Goal: Task Accomplishment & Management: Use online tool/utility

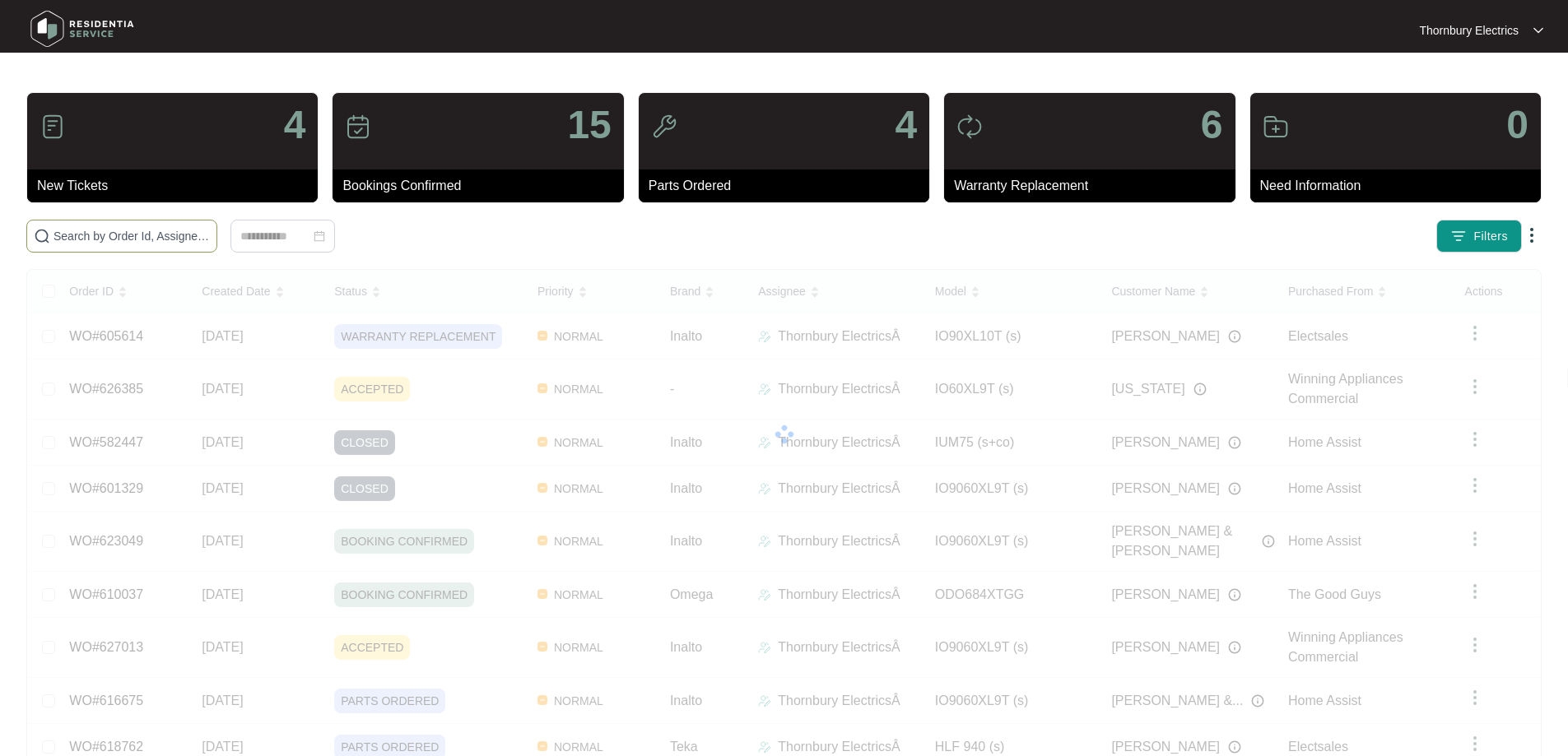
click at [217, 248] on span at bounding box center [122, 236] width 191 height 33
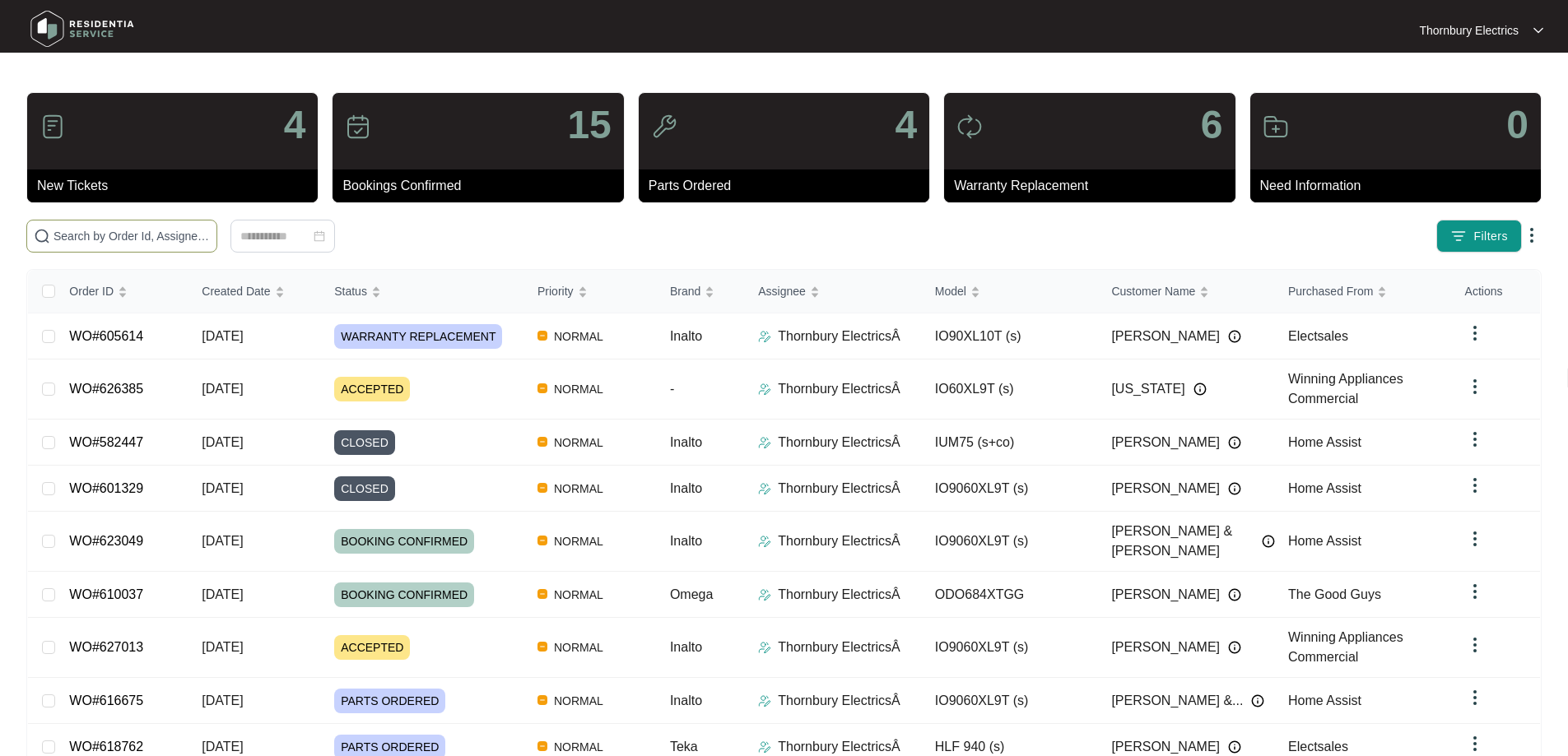
click at [210, 236] on input "text" at bounding box center [131, 236] width 156 height 18
type input "625473"
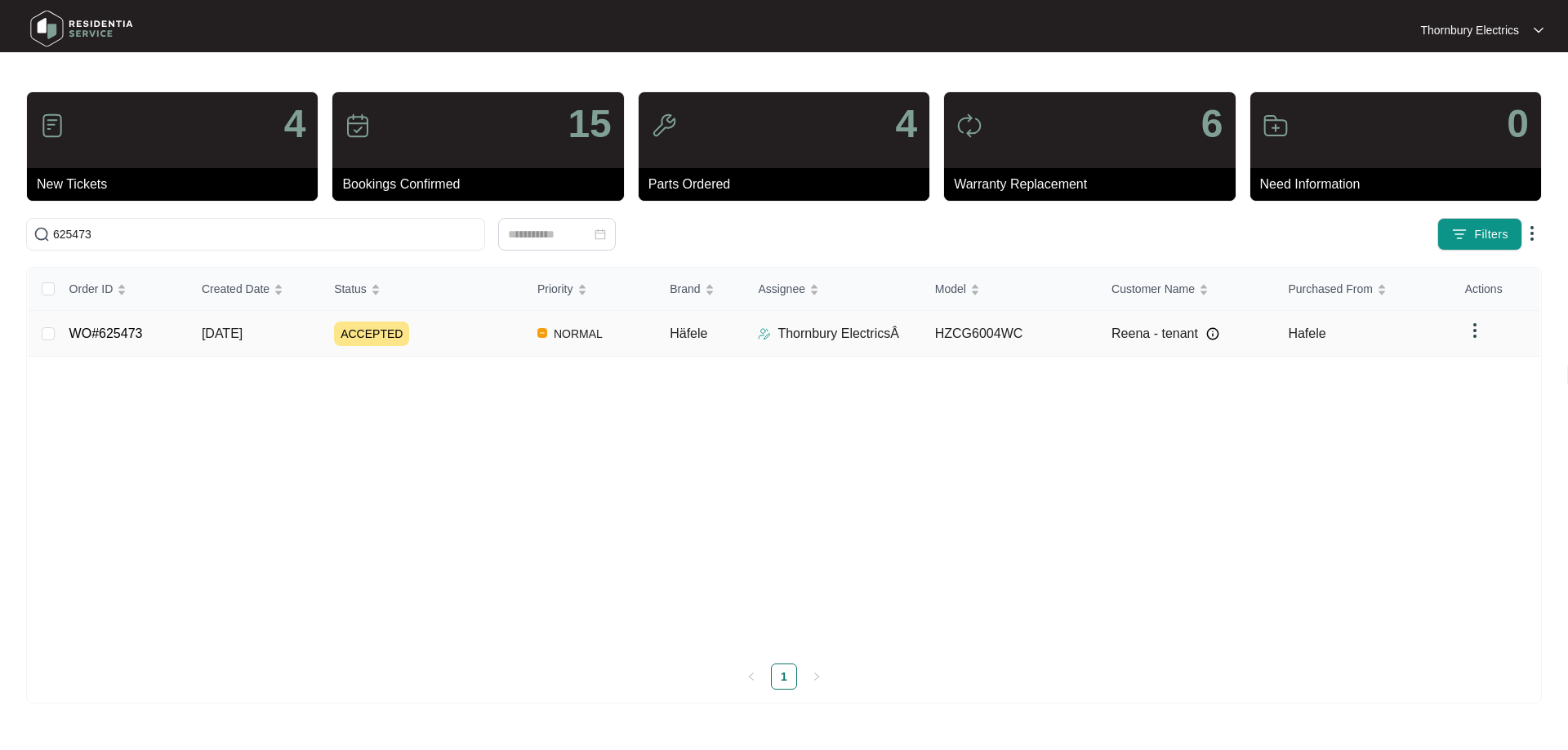
click at [454, 331] on div "ACCEPTED" at bounding box center [429, 334] width 190 height 24
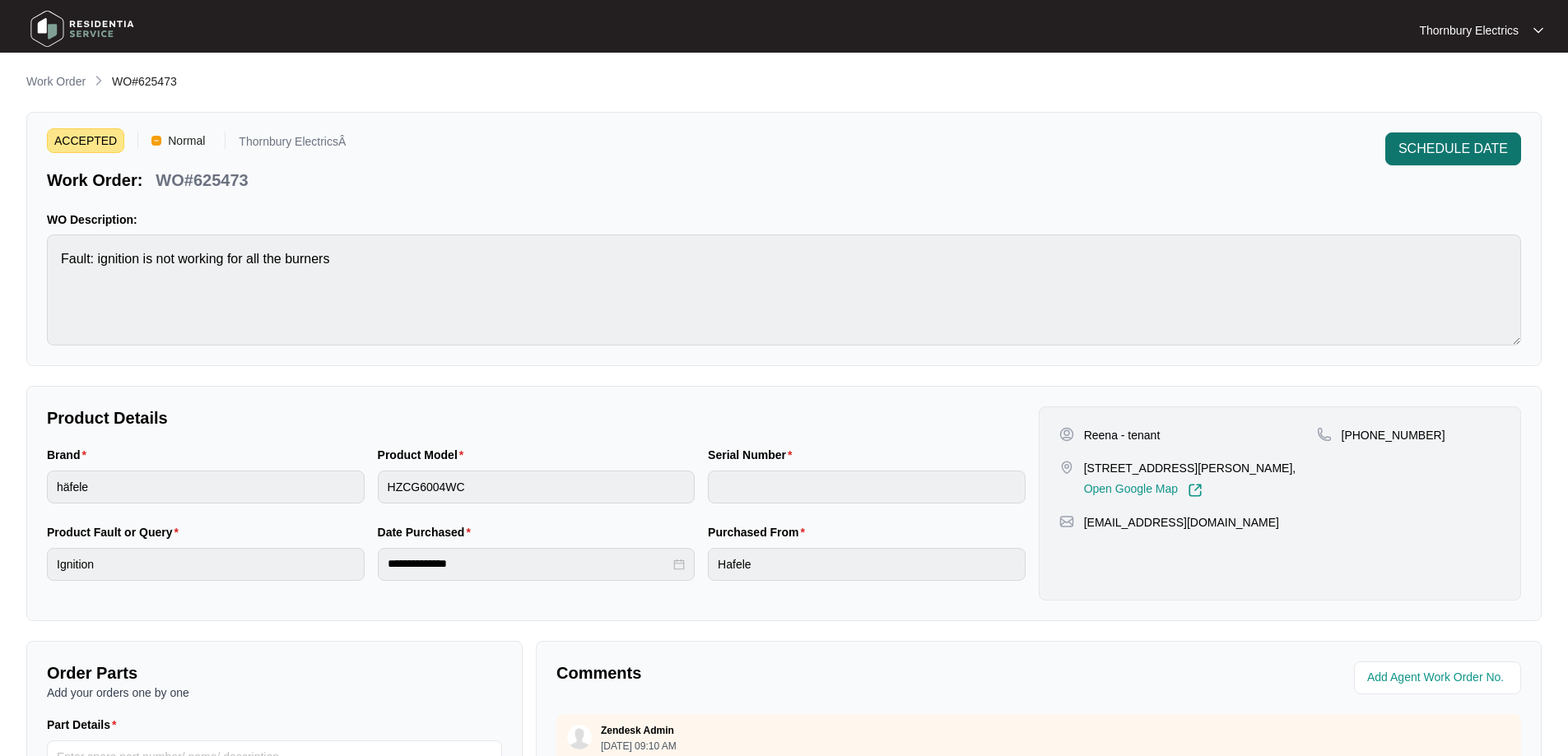
click at [1452, 154] on span "SCHEDULE DATE" at bounding box center [1453, 149] width 110 height 20
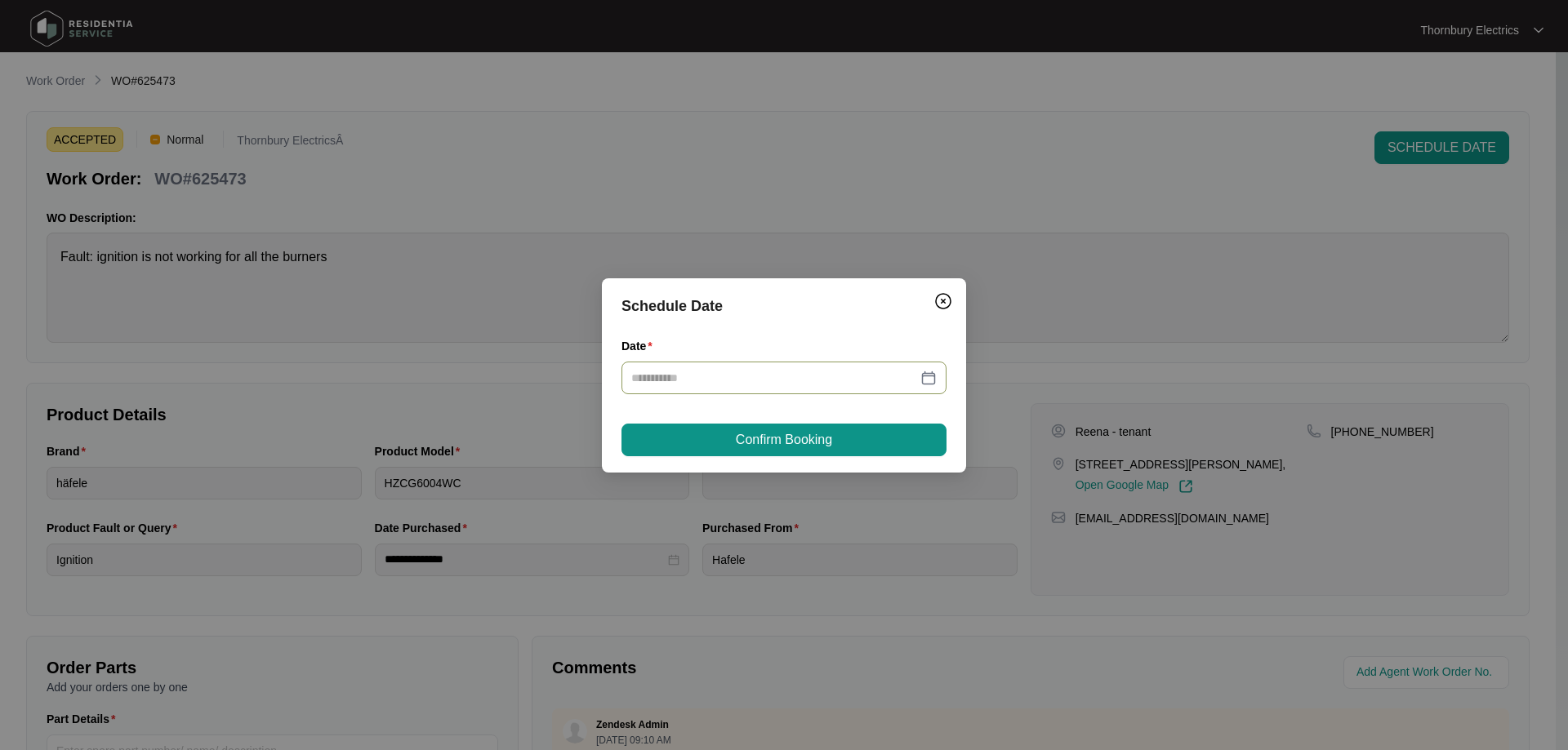
click at [922, 381] on div at bounding box center [784, 378] width 306 height 18
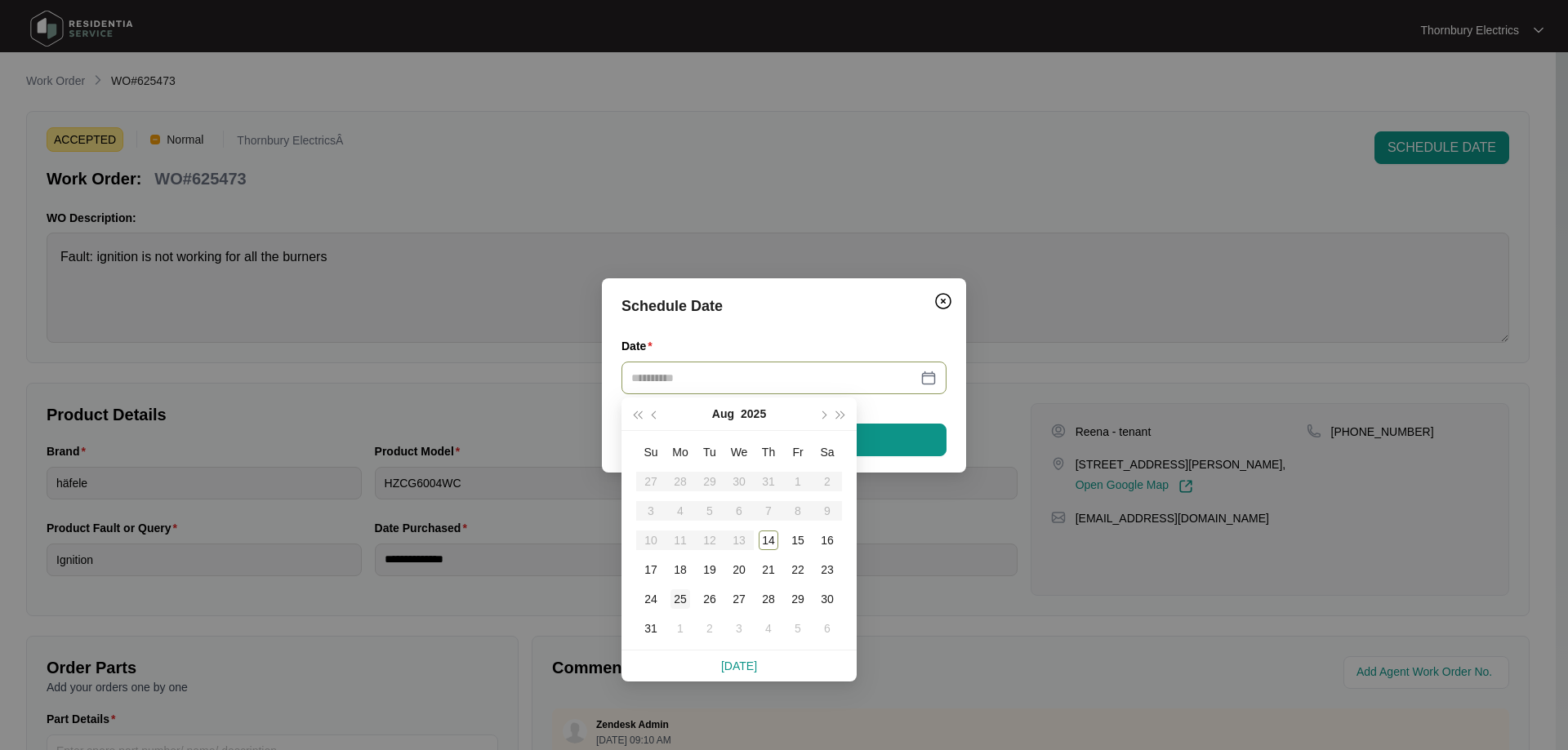
click at [676, 597] on div "25" at bounding box center [680, 599] width 20 height 20
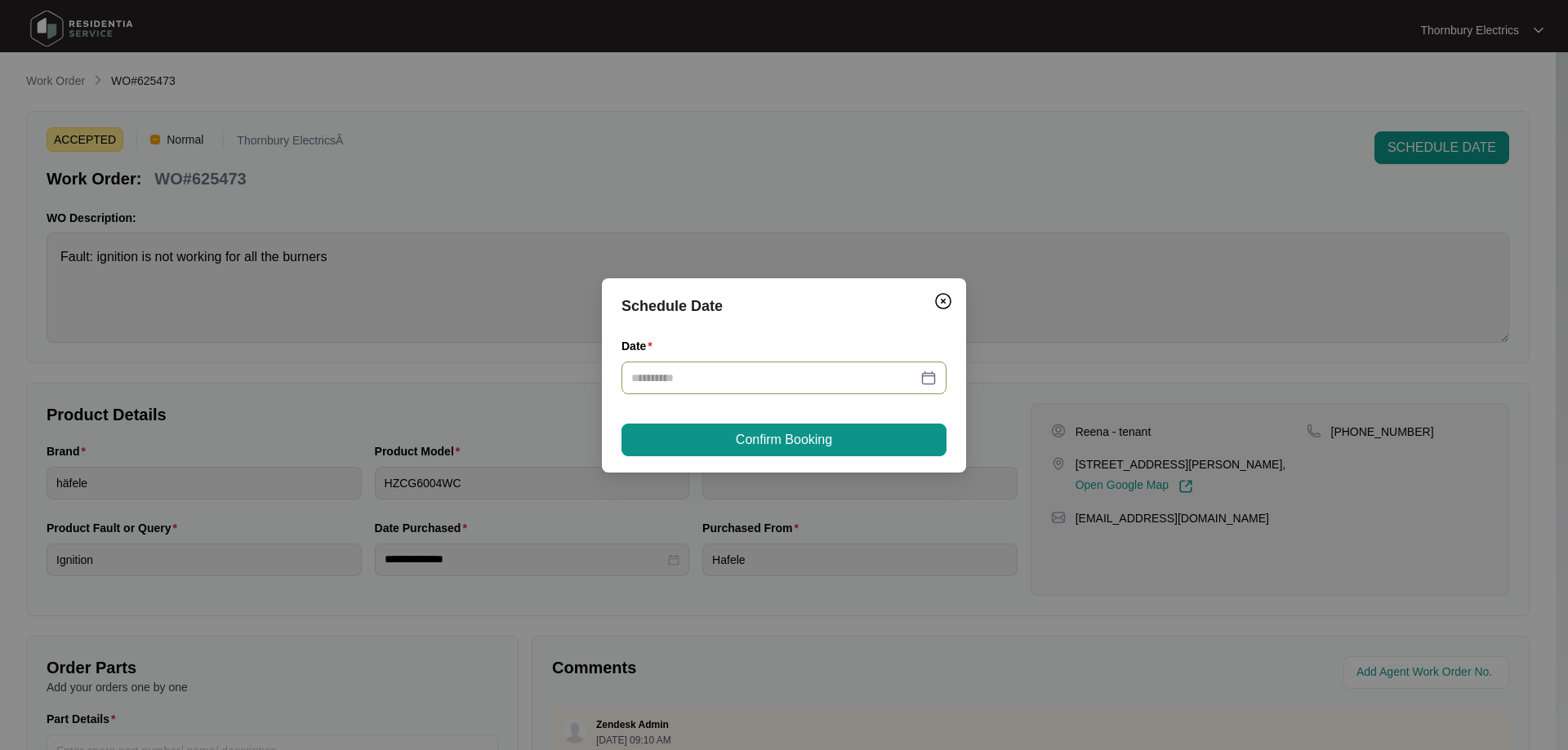
type input "**********"
click at [796, 450] on button "Confirm Booking" at bounding box center [784, 440] width 325 height 33
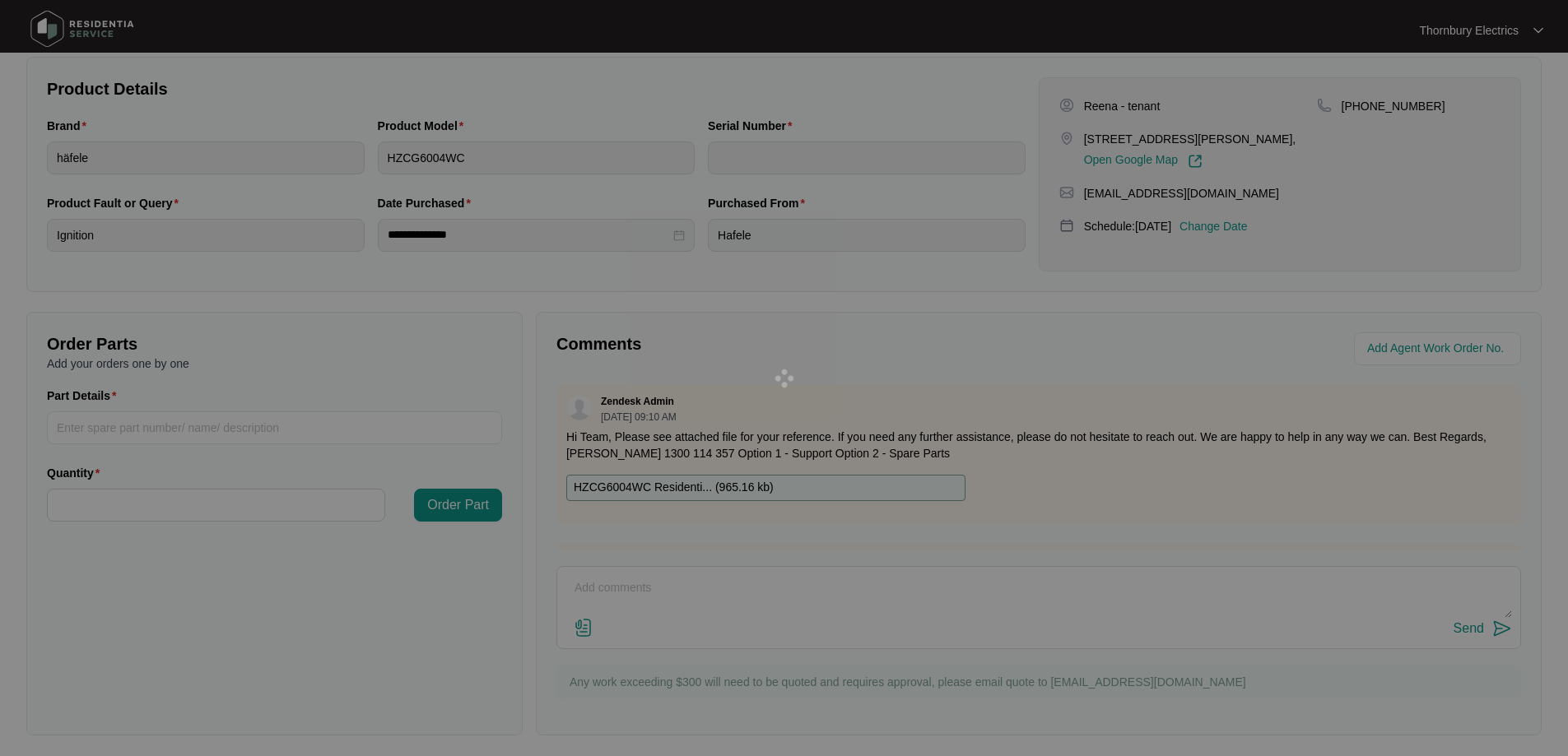
scroll to position [335, 0]
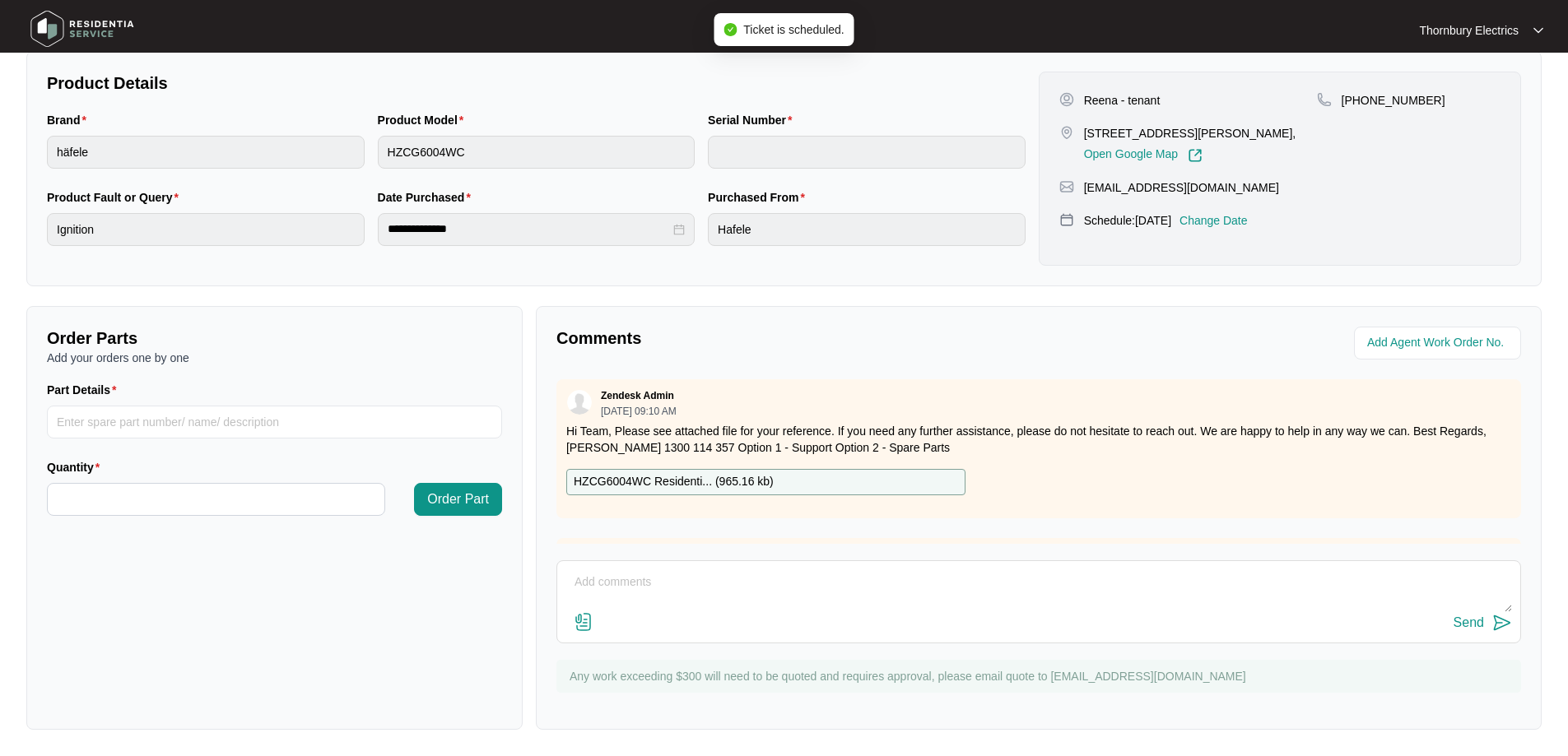
click at [639, 583] on textarea at bounding box center [1038, 590] width 946 height 43
paste textarea "Reena 0466 451 575"
type textarea "Note - Correct contact # is Reena [PHONE_NUMBER]"
click at [1475, 622] on div "Send" at bounding box center [1469, 623] width 30 height 15
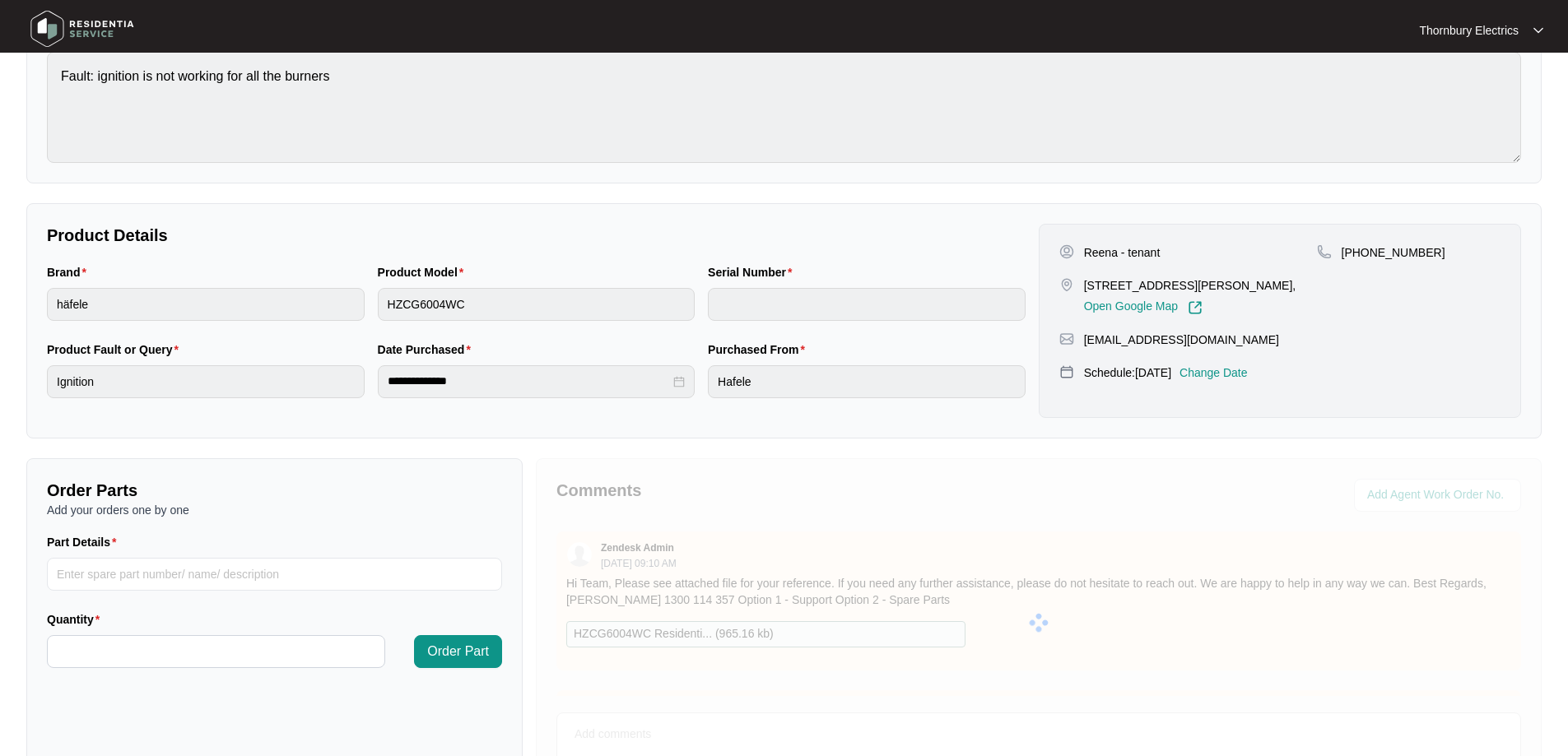
scroll to position [0, 0]
